Goal: Navigation & Orientation: Find specific page/section

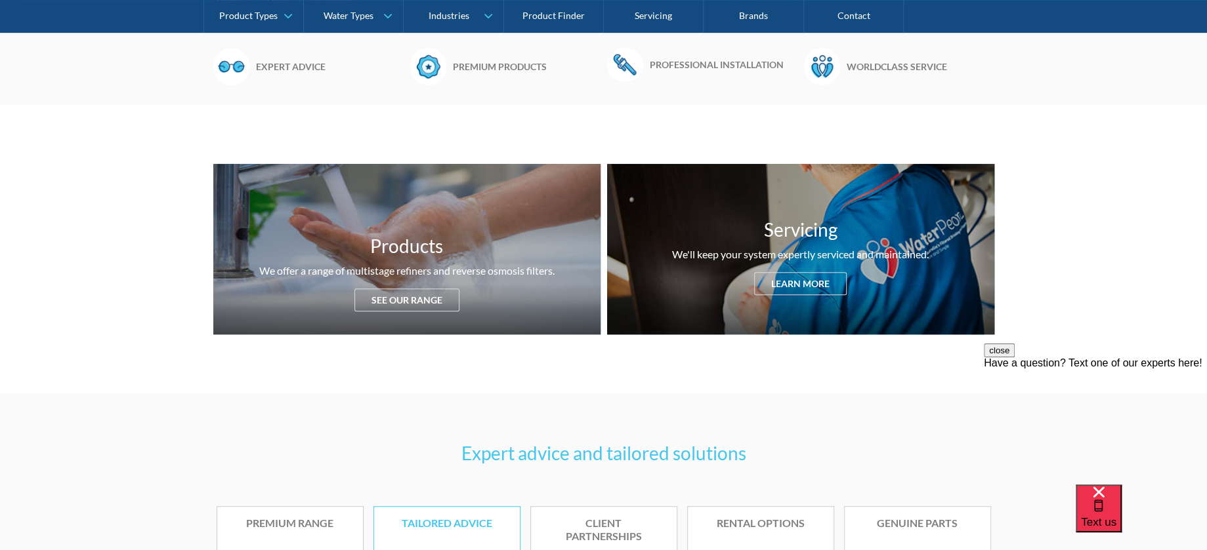
scroll to position [459, 0]
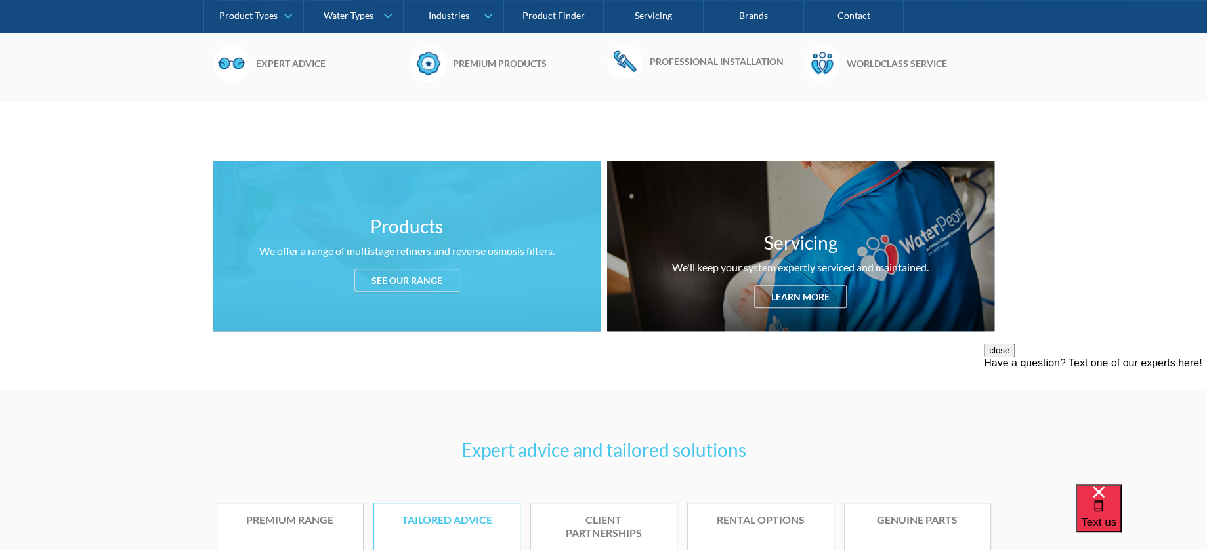
click at [412, 285] on div "See our range" at bounding box center [406, 280] width 105 height 23
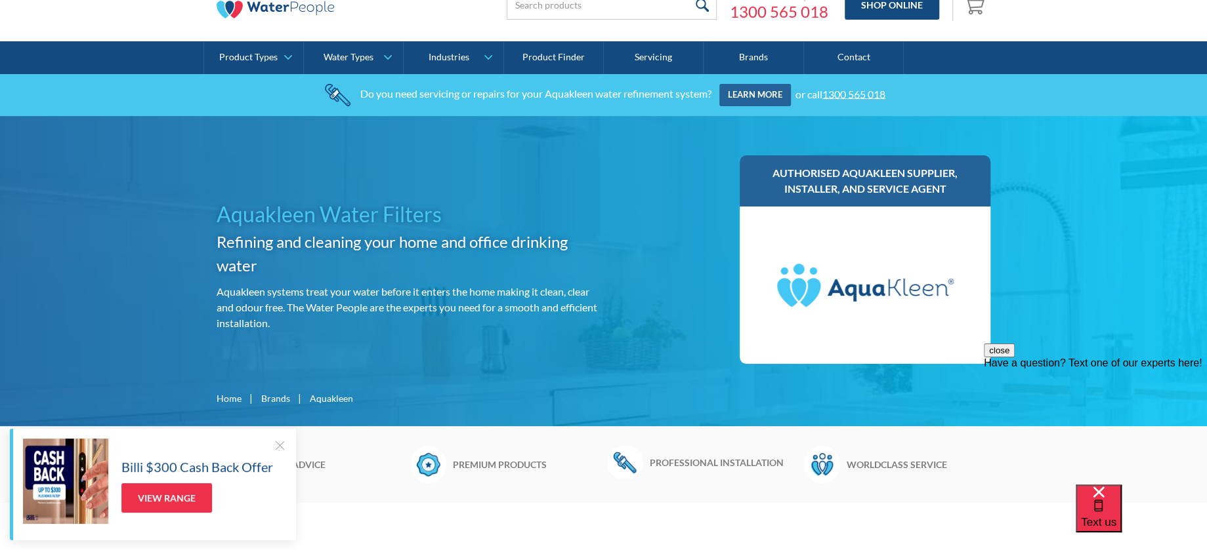
scroll to position [58, 0]
click at [743, 56] on link "Brands" at bounding box center [753, 57] width 100 height 33
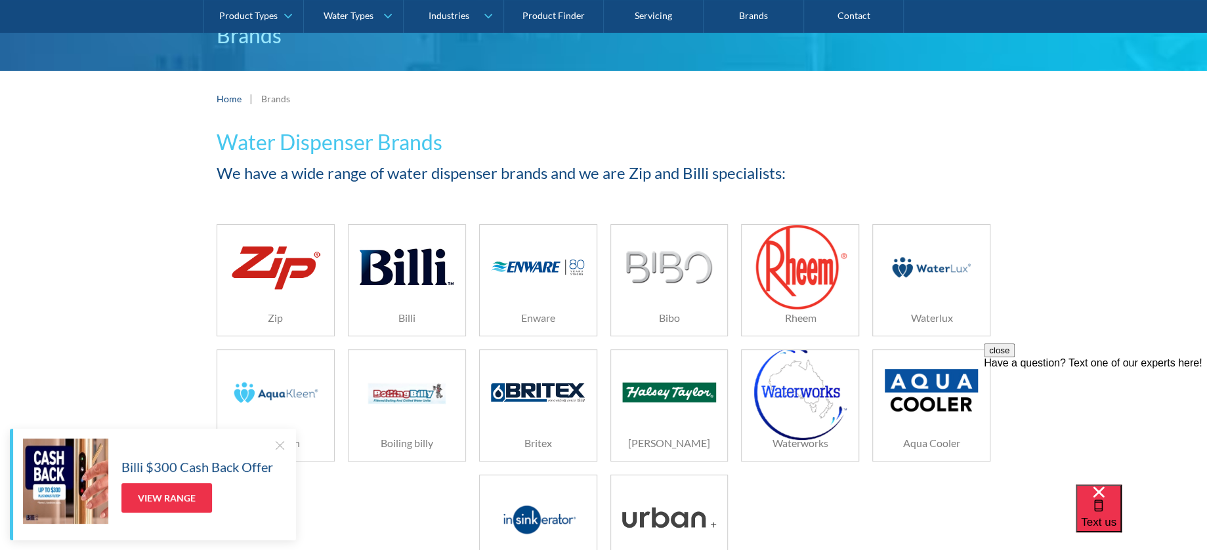
scroll to position [131, 0]
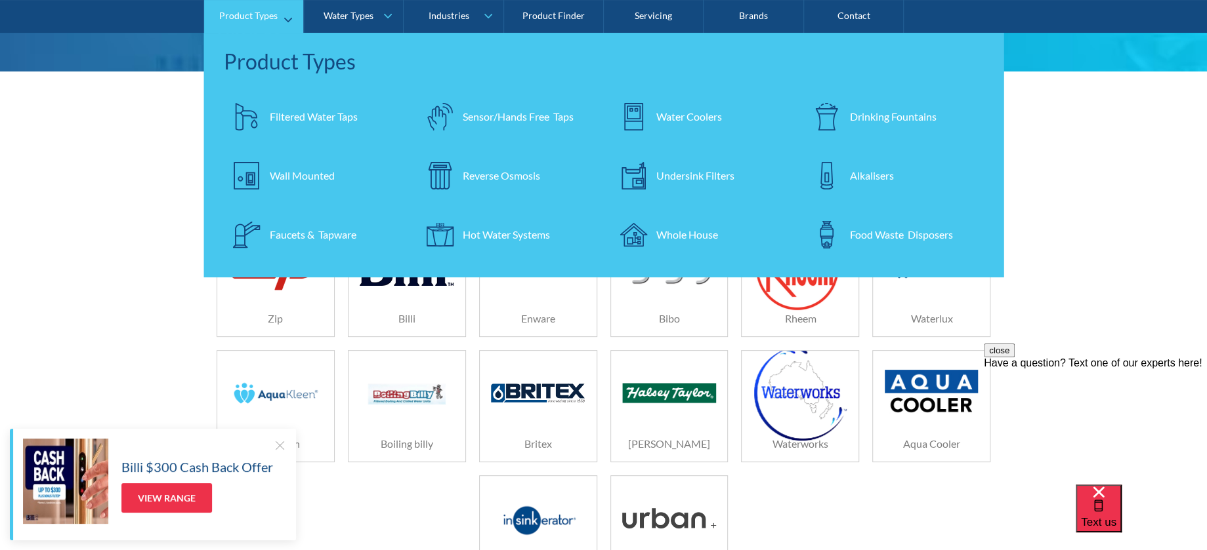
click at [513, 170] on div "Reverse Osmosis" at bounding box center [501, 176] width 77 height 16
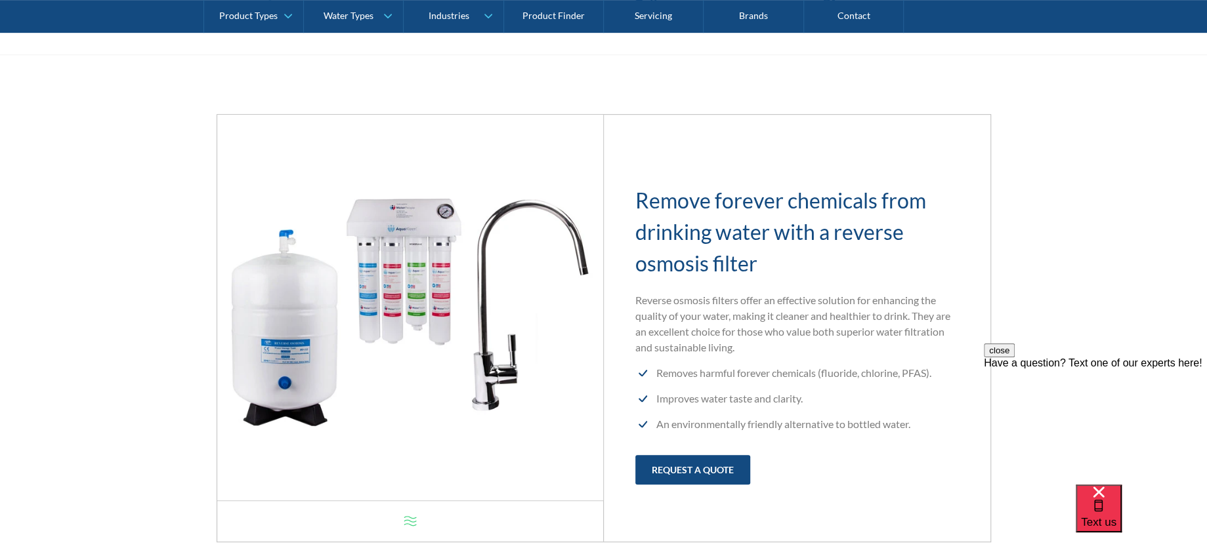
scroll to position [525, 0]
